Goal: Complete application form: Complete application form

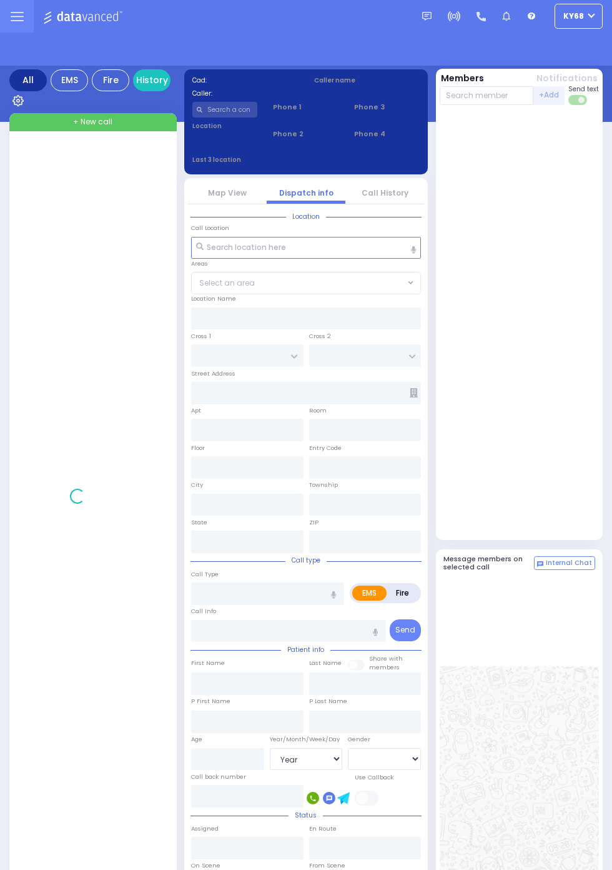
select select "Year"
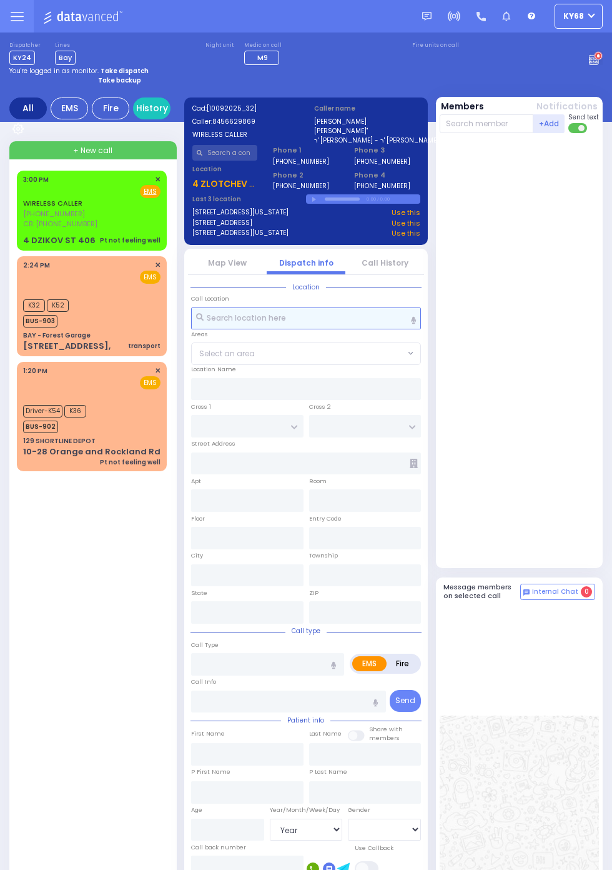
select select
radio input "true"
type input "JOSEPH"
type input "KATZ"
select select
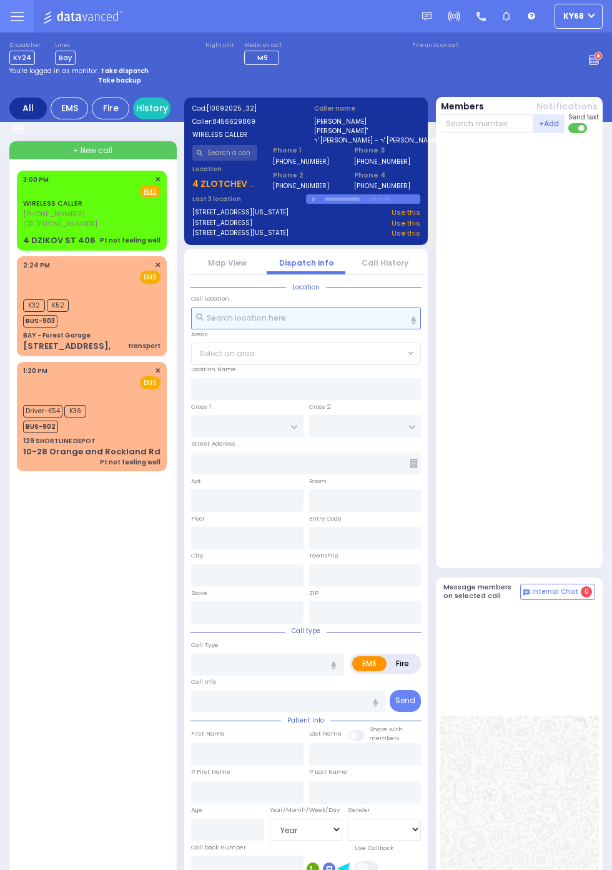
type input "14:57"
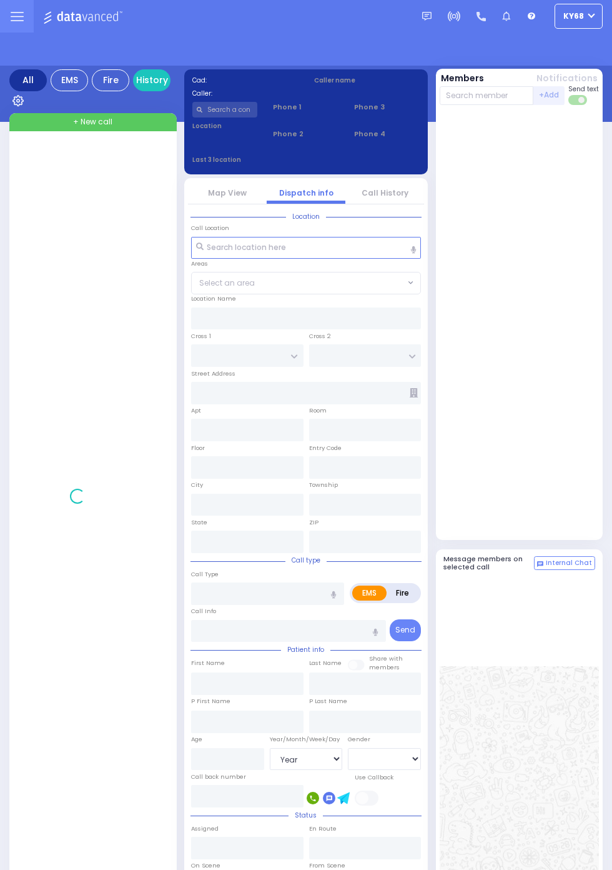
select select "Year"
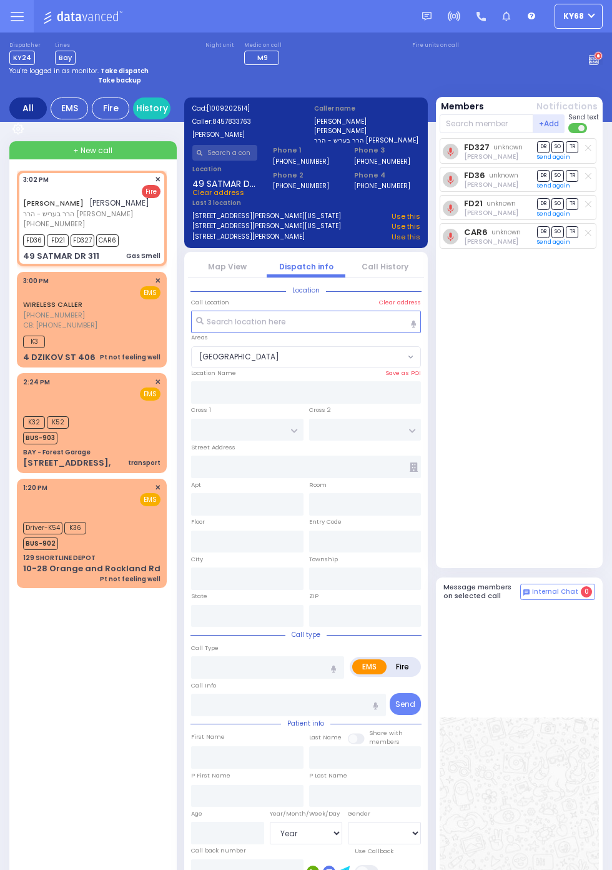
select select "[GEOGRAPHIC_DATA]"
type input "MOUNTAIN RD"
type input "MEZABISH PL"
type input "49 SATMAR DR"
type input "311"
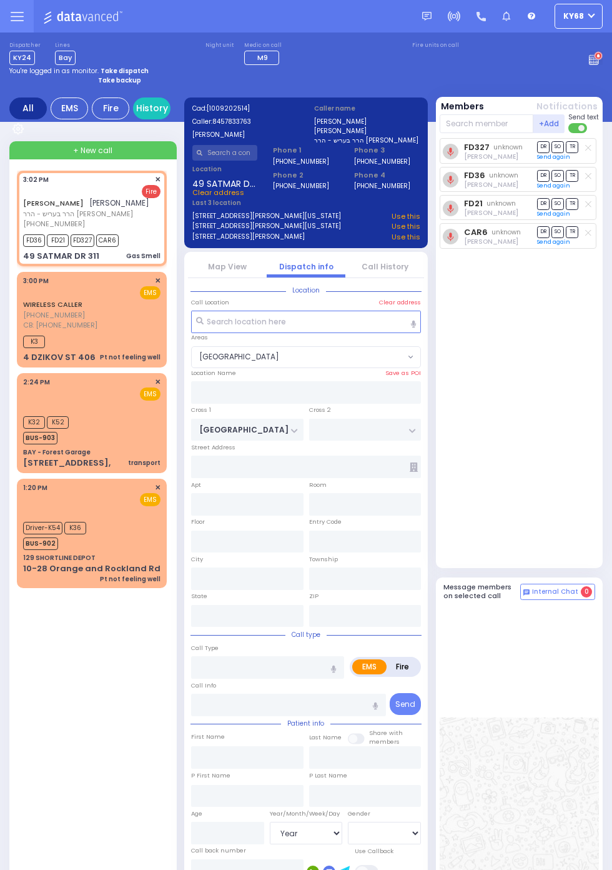
type input "Monroe"
type input "New York"
type input "10950"
type input "Gas Smell"
radio input "false"
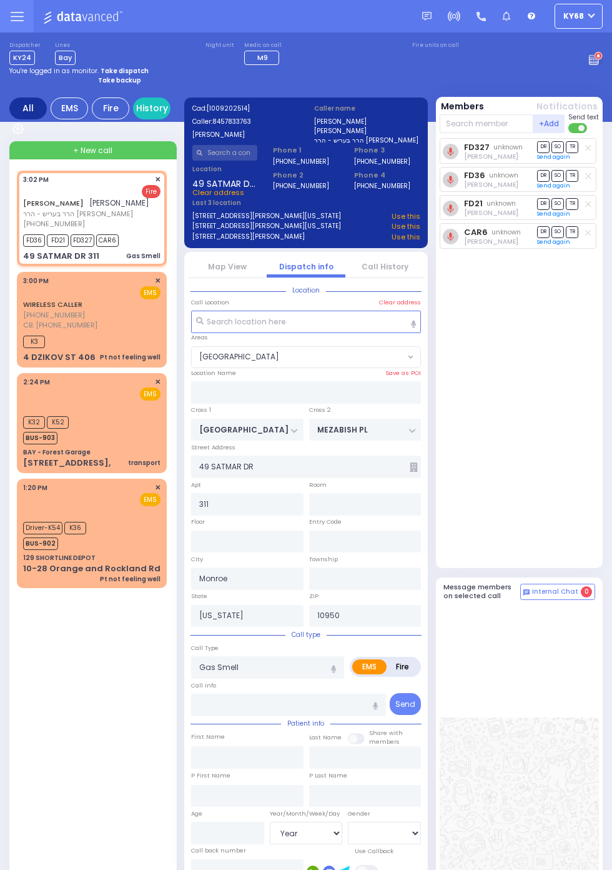
radio input "true"
type input "JOSEPH"
type input "PANET"
select select
type input "15:02"
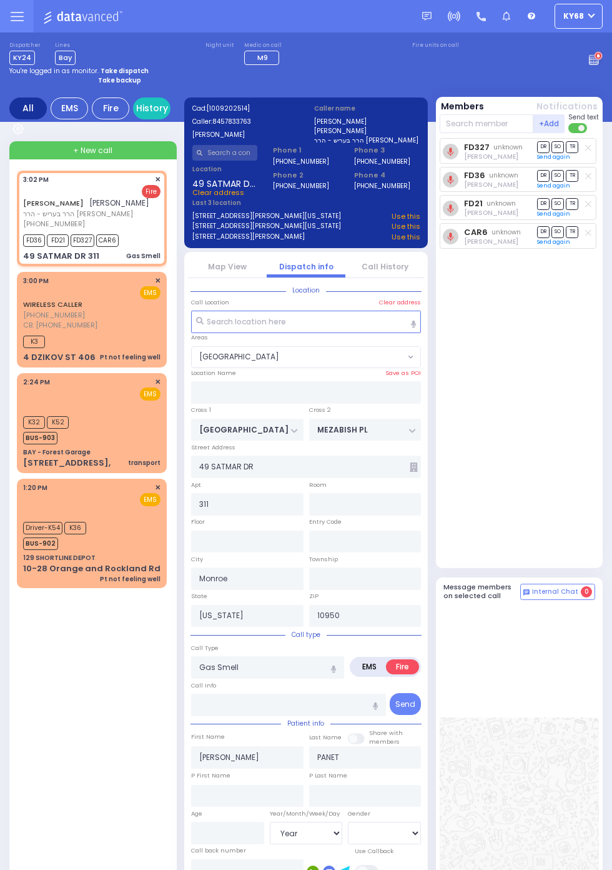
type input "15:12"
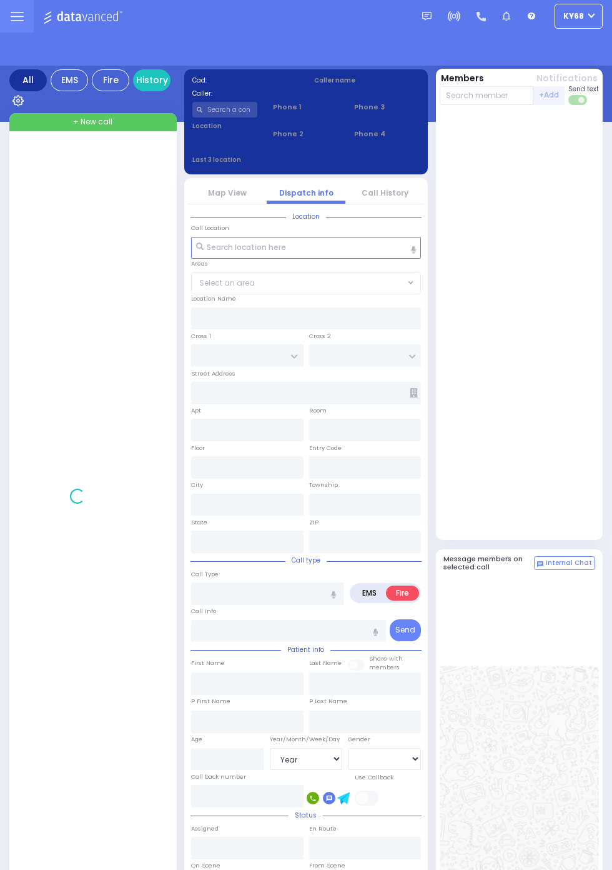
select select "Year"
